Goal: Book appointment/travel/reservation

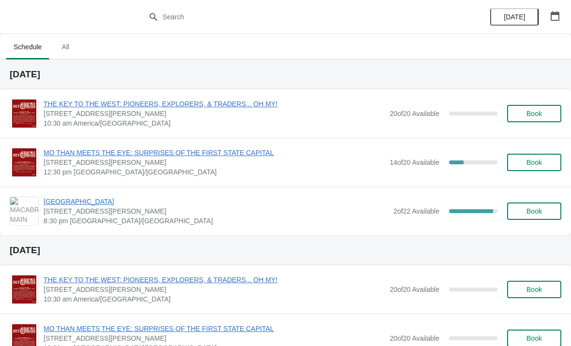
click at [532, 209] on span "Book" at bounding box center [533, 211] width 15 height 8
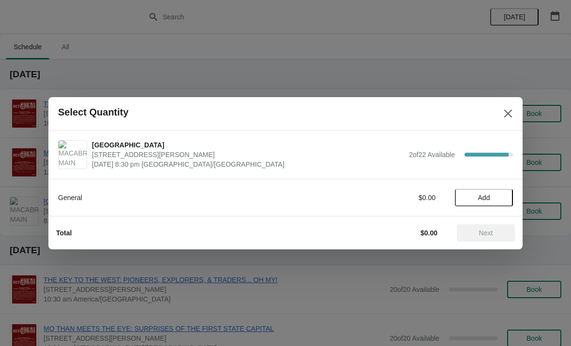
click at [481, 198] on span "Add" at bounding box center [484, 198] width 12 height 8
click at [500, 201] on icon at bounding box center [500, 197] width 10 height 10
click at [477, 239] on button "Next" at bounding box center [486, 232] width 58 height 17
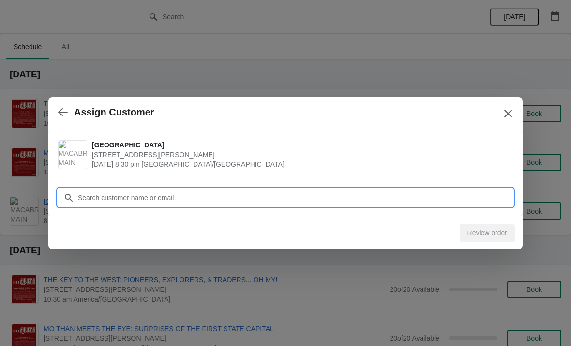
click at [102, 201] on input "Customer" at bounding box center [294, 197] width 435 height 17
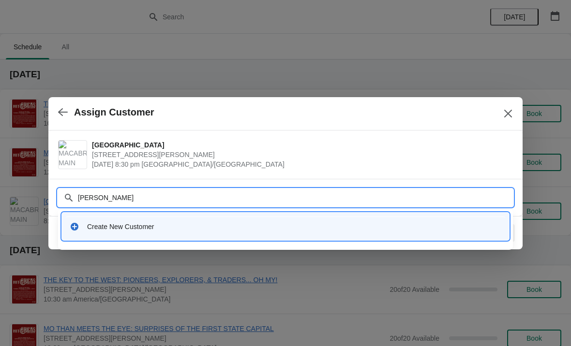
type input "[PERSON_NAME]"
click at [118, 232] on div "Create New Customer" at bounding box center [285, 227] width 439 height 20
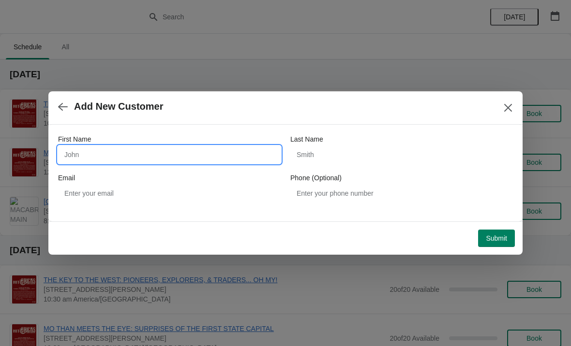
click at [86, 157] on input "First Name" at bounding box center [169, 154] width 222 height 17
type input "[PERSON_NAME]"
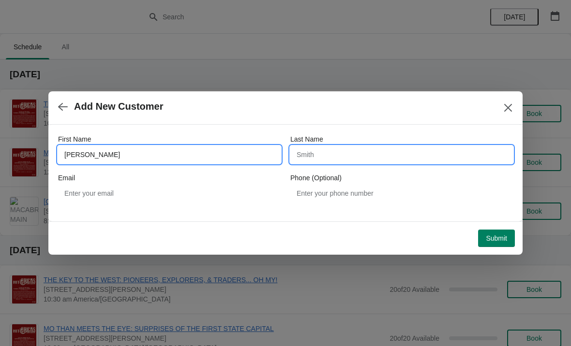
click at [324, 160] on input "Last Name" at bounding box center [401, 154] width 222 height 17
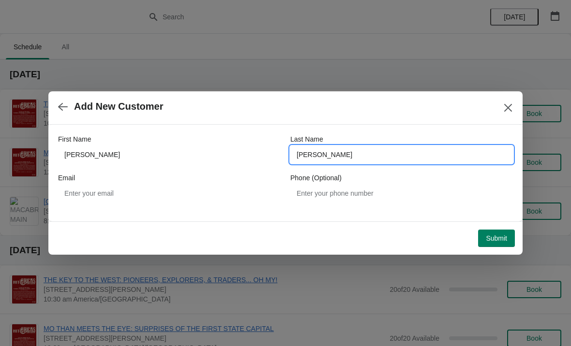
type input "[PERSON_NAME]"
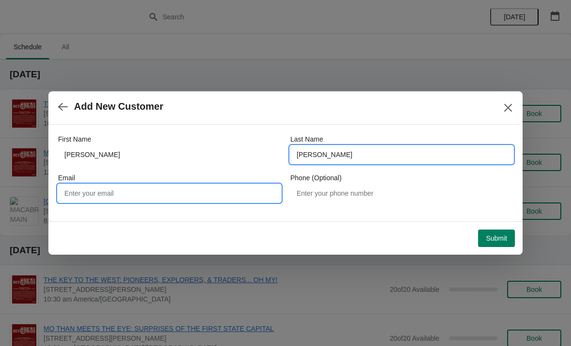
click at [95, 198] on input "Email" at bounding box center [169, 193] width 222 height 17
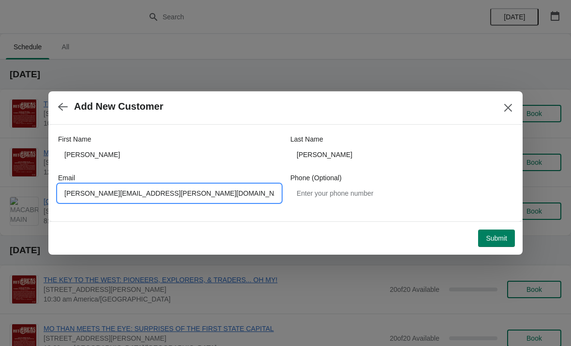
type input "[PERSON_NAME][EMAIL_ADDRESS][PERSON_NAME][DOMAIN_NAME]"
click at [497, 238] on span "Submit" at bounding box center [496, 239] width 21 height 8
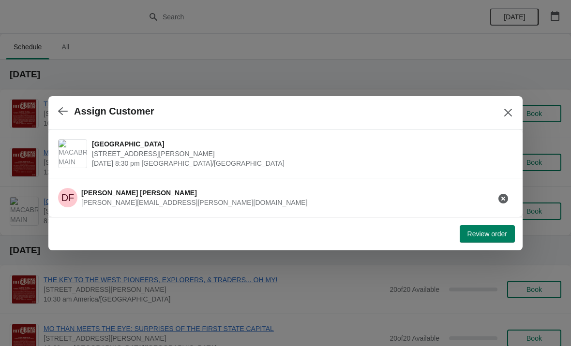
click at [484, 234] on span "Review order" at bounding box center [487, 234] width 40 height 8
